Goal: Information Seeking & Learning: Understand process/instructions

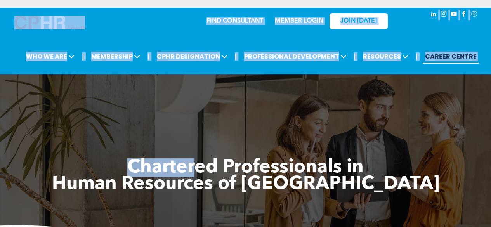
drag, startPoint x: 191, startPoint y: 87, endPoint x: 145, endPoint y: 20, distance: 81.5
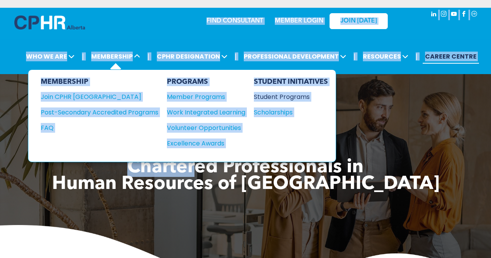
click at [264, 92] on div "Student Programs" at bounding box center [287, 97] width 67 height 10
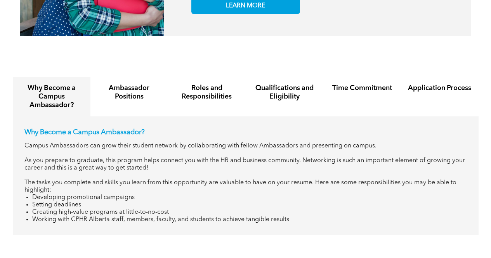
scroll to position [711, 0]
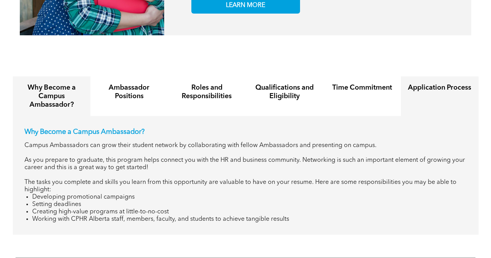
click at [426, 93] on div "Application Process" at bounding box center [440, 96] width 78 height 40
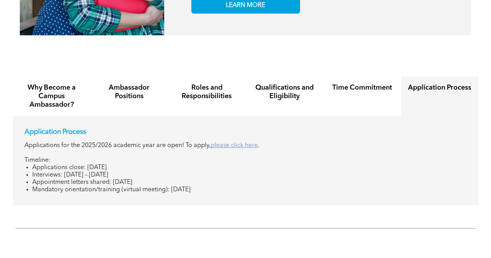
click at [234, 142] on link "please click here" at bounding box center [234, 145] width 47 height 6
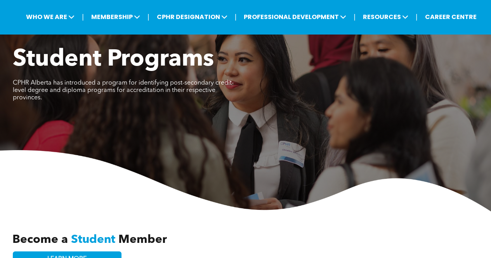
scroll to position [0, 0]
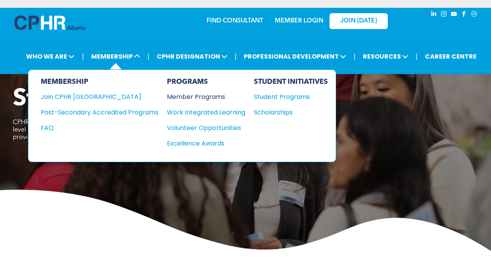
click at [194, 96] on div "Member Programs" at bounding box center [202, 97] width 71 height 10
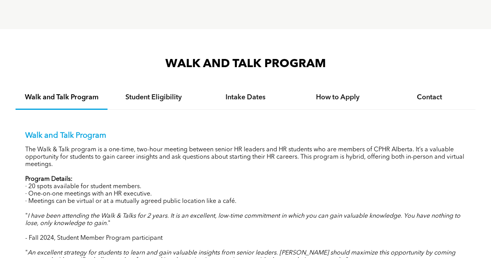
scroll to position [725, 0]
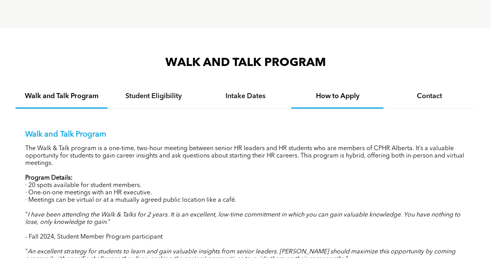
click at [334, 97] on h4 "How to Apply" at bounding box center [337, 96] width 78 height 9
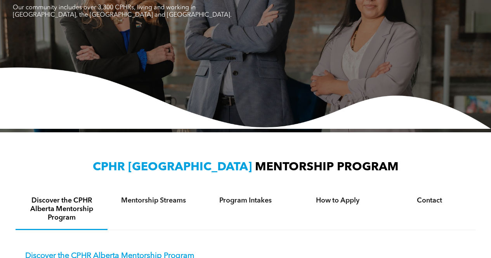
scroll to position [142, 0]
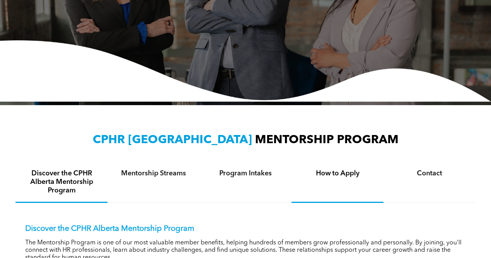
click at [325, 179] on div "How to Apply" at bounding box center [337, 182] width 92 height 41
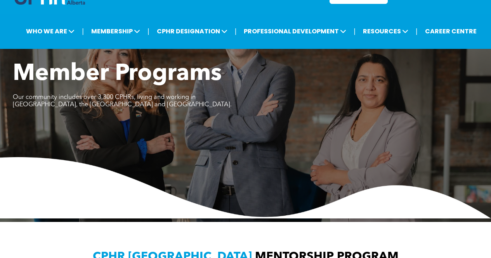
scroll to position [0, 0]
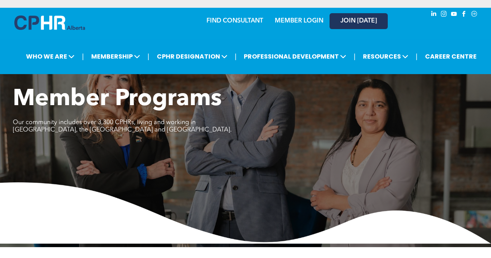
click at [364, 28] on link "JOIN [DATE]" at bounding box center [358, 21] width 58 height 16
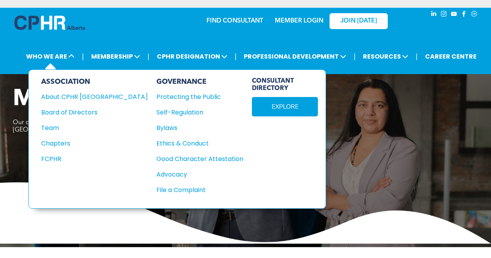
click at [55, 133] on div "ASSOCIATION About CPHR Alberta Board of Directors Team Chapters FCPHR" at bounding box center [94, 139] width 107 height 123
click at [54, 127] on div "Team" at bounding box center [89, 128] width 96 height 10
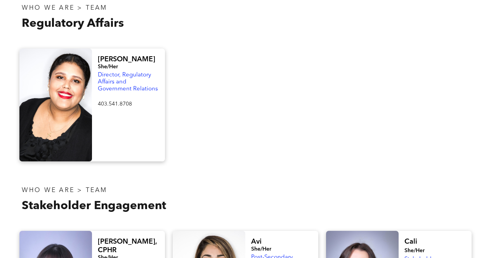
scroll to position [469, 0]
